Goal: Communication & Community: Answer question/provide support

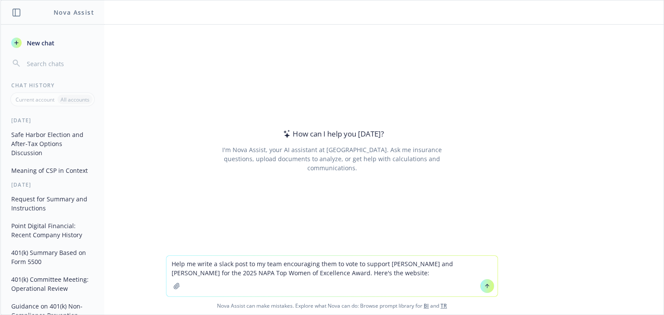
paste textarea "[URL][DOMAIN_NAME]"
type textarea "Help me write a slack post to my team encouraging them to vote to support [PERS…"
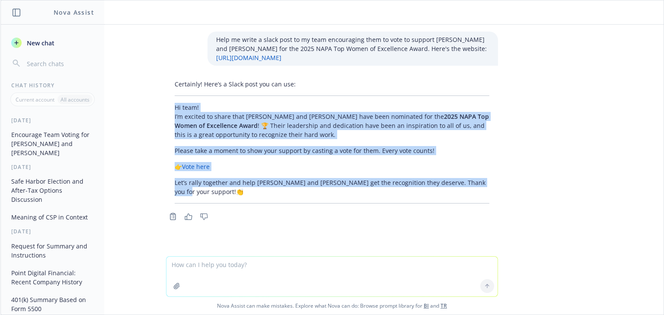
drag, startPoint x: 476, startPoint y: 184, endPoint x: 151, endPoint y: 109, distance: 332.9
click at [151, 109] on div "Help me write a slack post to my team encouraging them to vote to support [PERS…" at bounding box center [331, 141] width 663 height 232
copy div "Hi team! I’m excited to share that [PERSON_NAME] and [PERSON_NAME] have been no…"
